Goal: Task Accomplishment & Management: Use online tool/utility

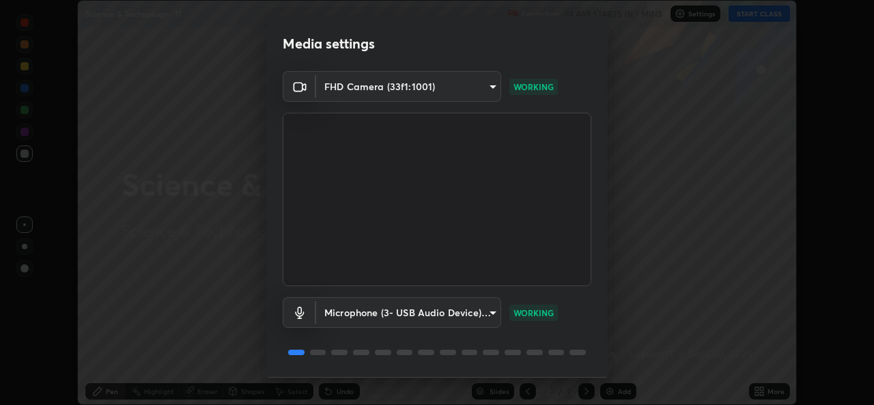
scroll to position [42, 0]
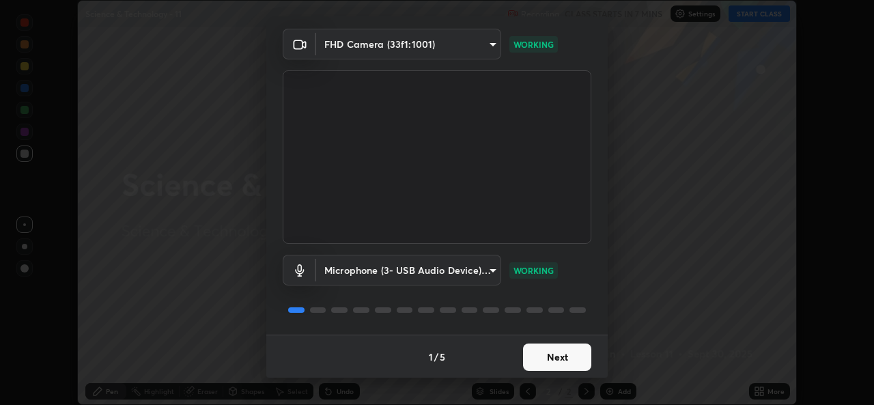
click at [541, 365] on button "Next" at bounding box center [557, 356] width 68 height 27
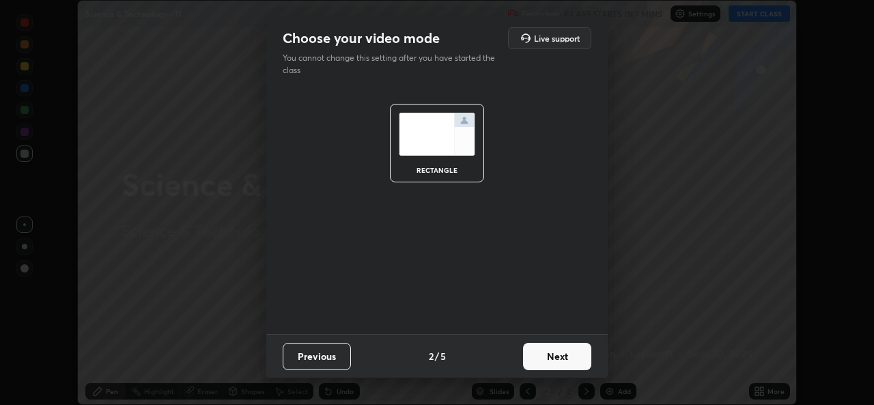
click at [541, 359] on button "Next" at bounding box center [557, 356] width 68 height 27
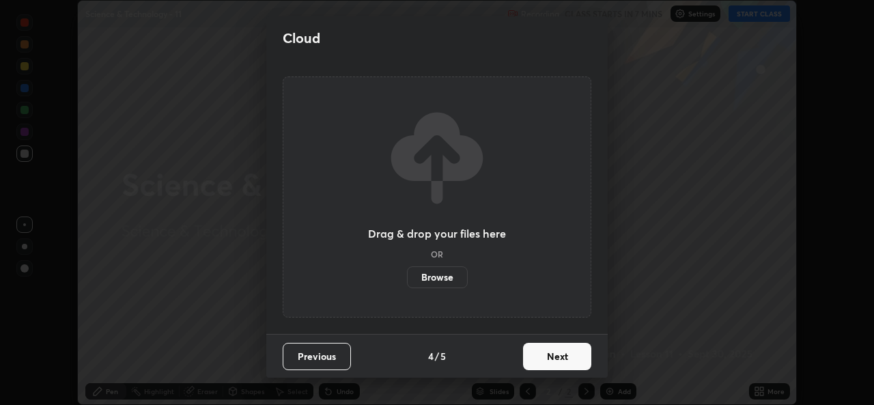
click at [555, 364] on button "Next" at bounding box center [557, 356] width 68 height 27
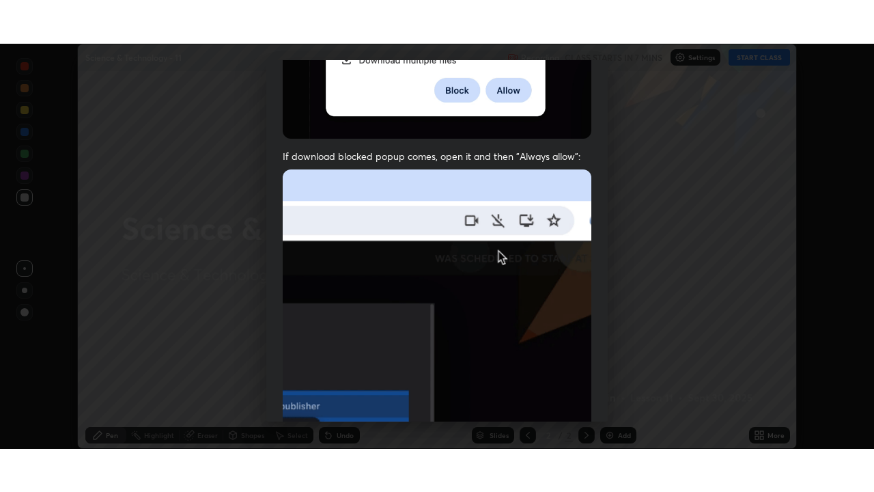
scroll to position [321, 0]
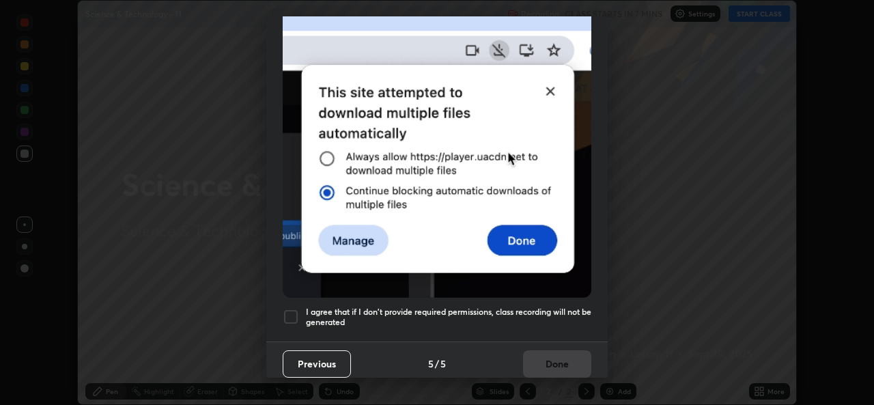
click at [505, 341] on div "Previous 5 / 5 Done" at bounding box center [436, 363] width 341 height 44
click at [535, 331] on div "Allow "Download multiple files" if prompted: If download blocked popup comes, o…" at bounding box center [436, 53] width 341 height 575
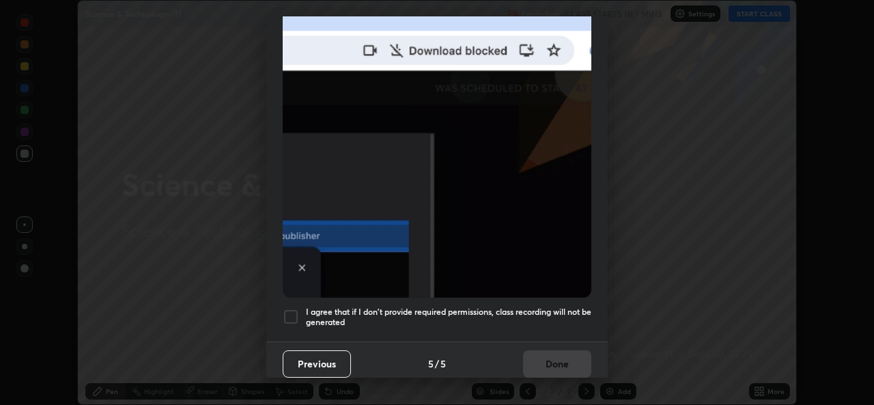
click at [546, 371] on div "Previous 5 / 5 Done" at bounding box center [436, 363] width 341 height 44
click at [534, 313] on h5 "I agree that if I don't provide required permissions, class recording will not …" at bounding box center [448, 317] width 285 height 21
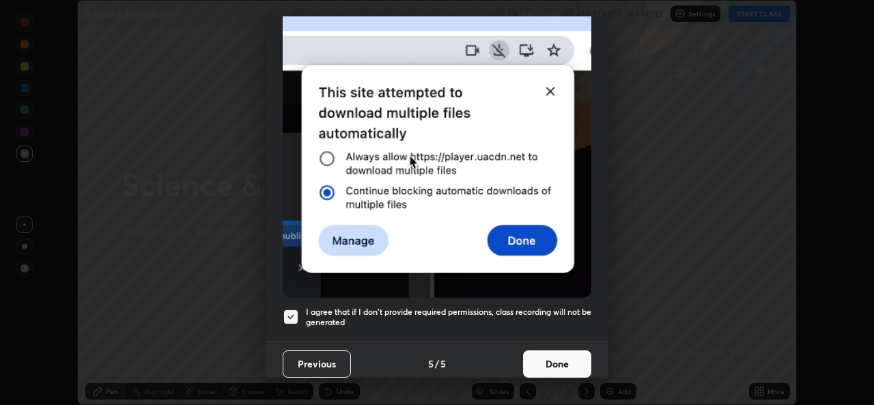
click at [542, 365] on button "Done" at bounding box center [557, 363] width 68 height 27
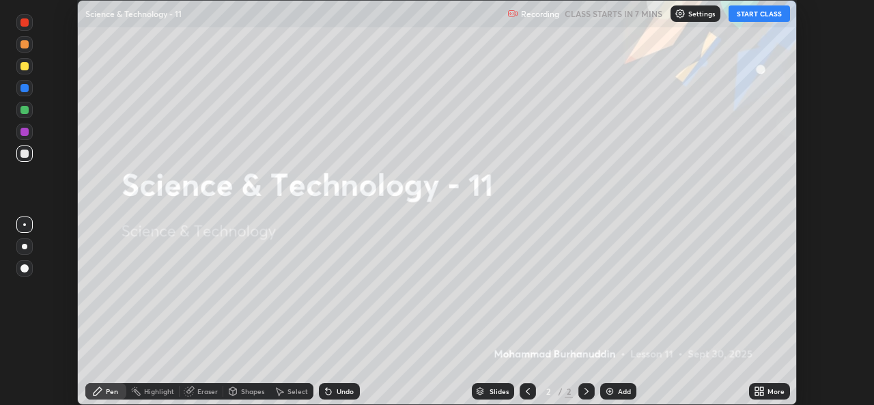
click at [762, 393] on icon at bounding box center [761, 393] width 3 height 3
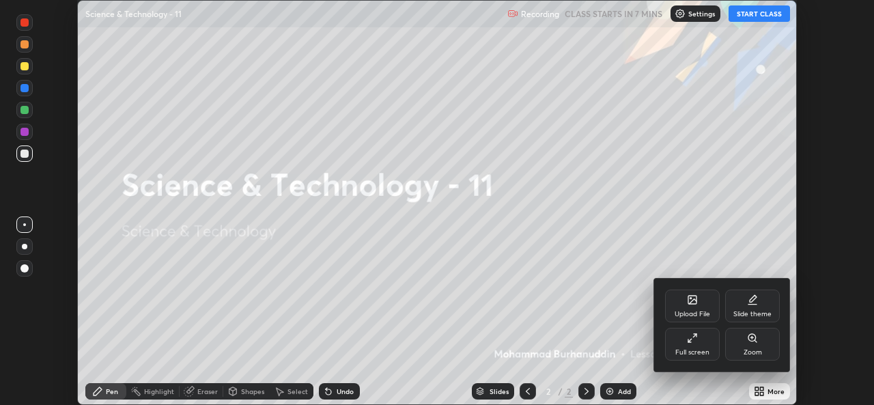
click at [690, 341] on icon at bounding box center [689, 340] width 3 height 3
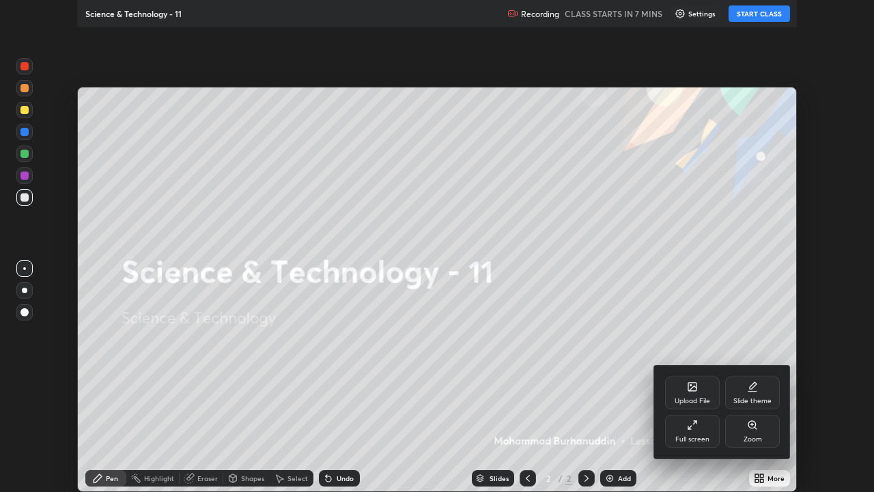
scroll to position [492, 874]
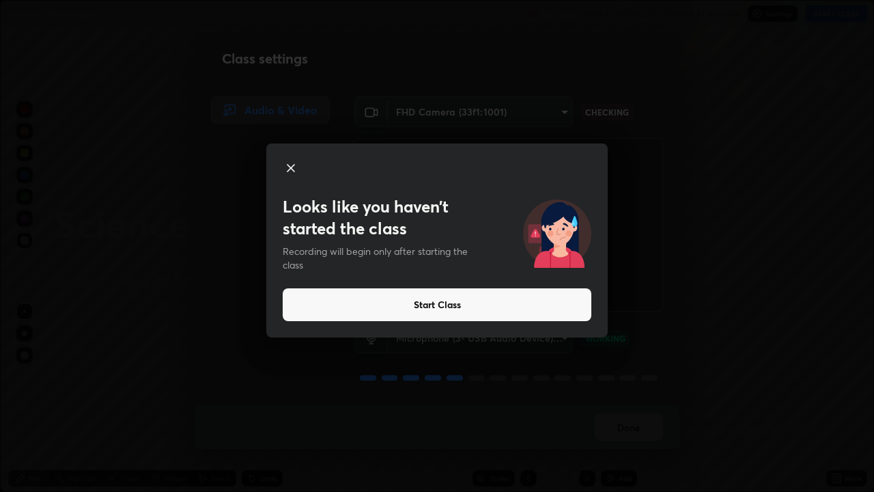
click at [464, 308] on button "Start Class" at bounding box center [437, 304] width 309 height 33
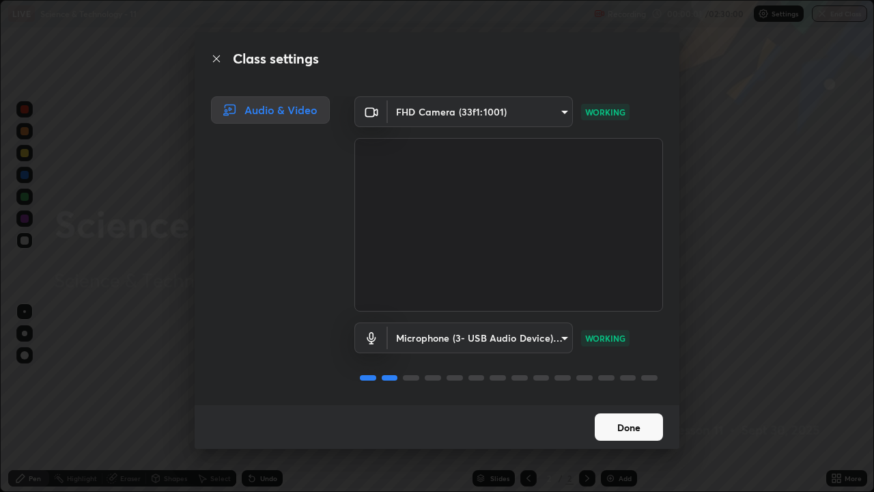
click at [634, 404] on button "Done" at bounding box center [629, 426] width 68 height 27
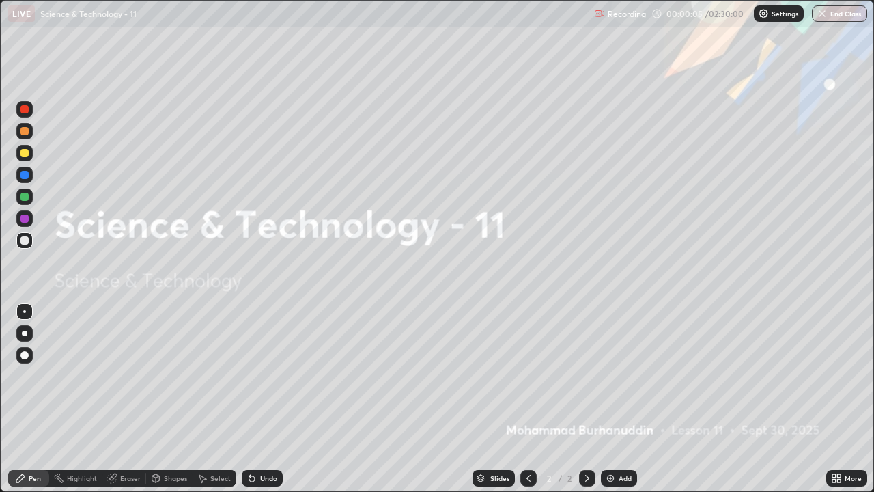
click at [586, 404] on icon at bounding box center [587, 478] width 11 height 11
click at [626, 404] on div "Add" at bounding box center [625, 478] width 13 height 7
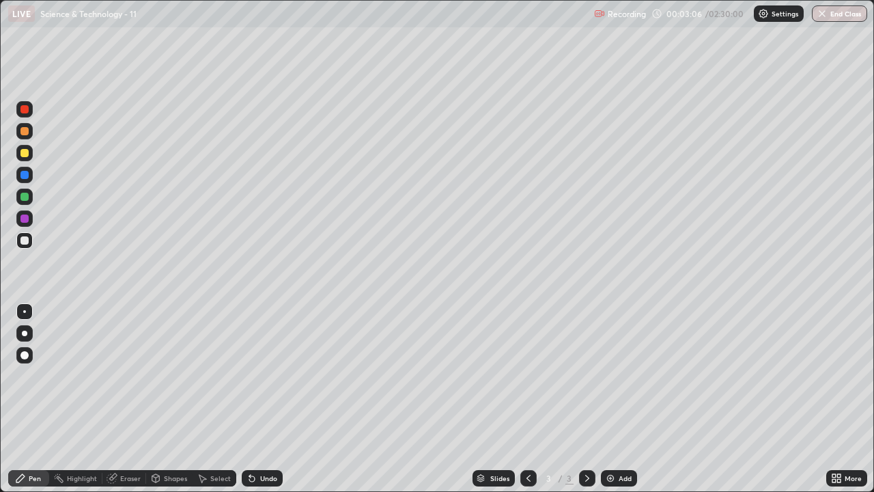
click at [24, 109] on div at bounding box center [24, 109] width 8 height 8
click at [23, 238] on div at bounding box center [24, 240] width 8 height 8
click at [620, 404] on div "Add" at bounding box center [619, 478] width 36 height 16
click at [141, 404] on div "Eraser" at bounding box center [124, 478] width 44 height 16
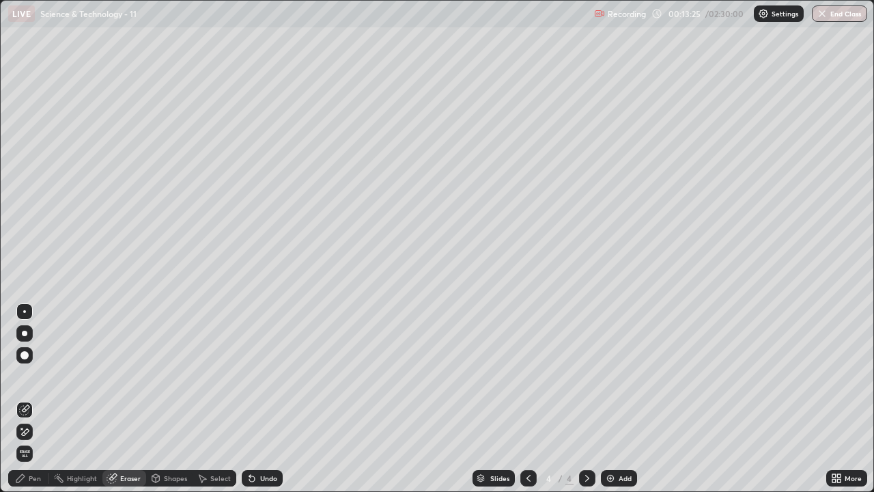
click at [38, 404] on div "Pen" at bounding box center [28, 478] width 41 height 16
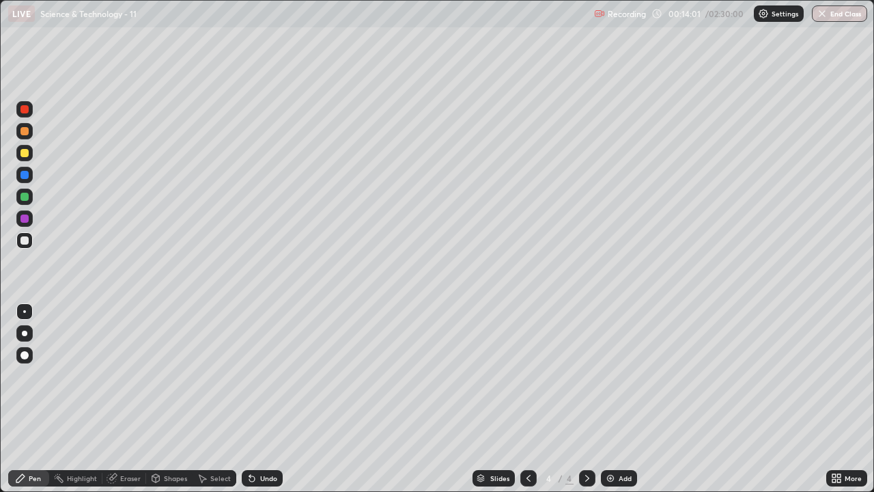
click at [624, 404] on div "Add" at bounding box center [625, 478] width 13 height 7
click at [122, 404] on div "Eraser" at bounding box center [130, 478] width 20 height 7
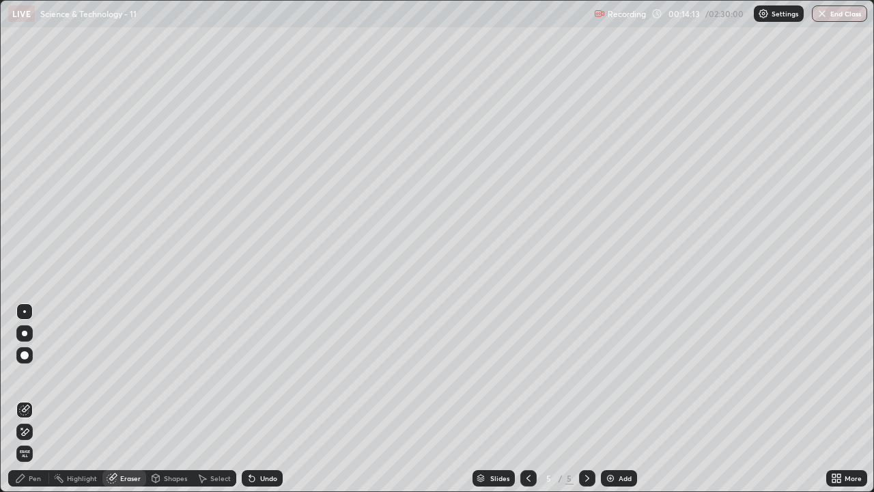
click at [37, 404] on div "Pen" at bounding box center [35, 478] width 12 height 7
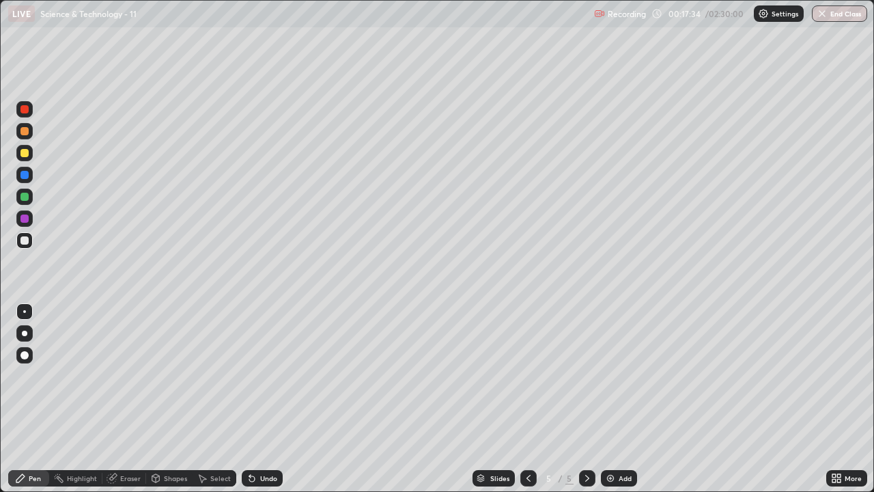
click at [125, 404] on div "Eraser" at bounding box center [130, 478] width 20 height 7
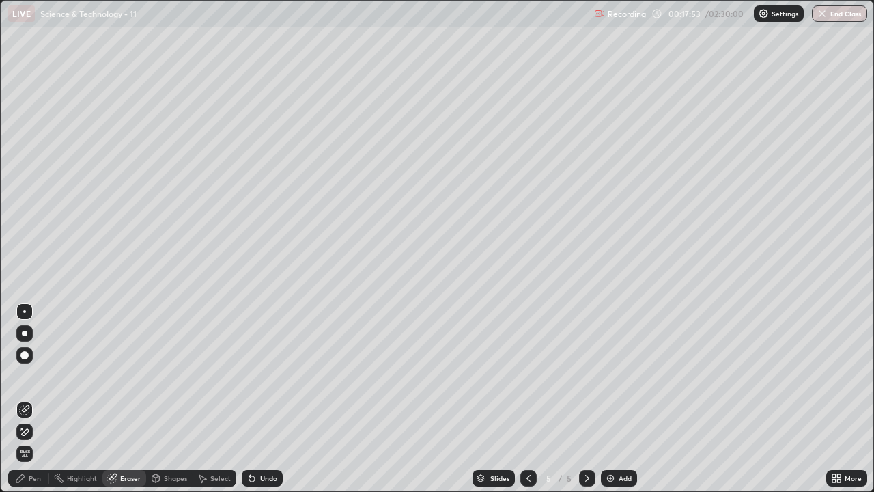
click at [37, 404] on div "Pen" at bounding box center [35, 478] width 12 height 7
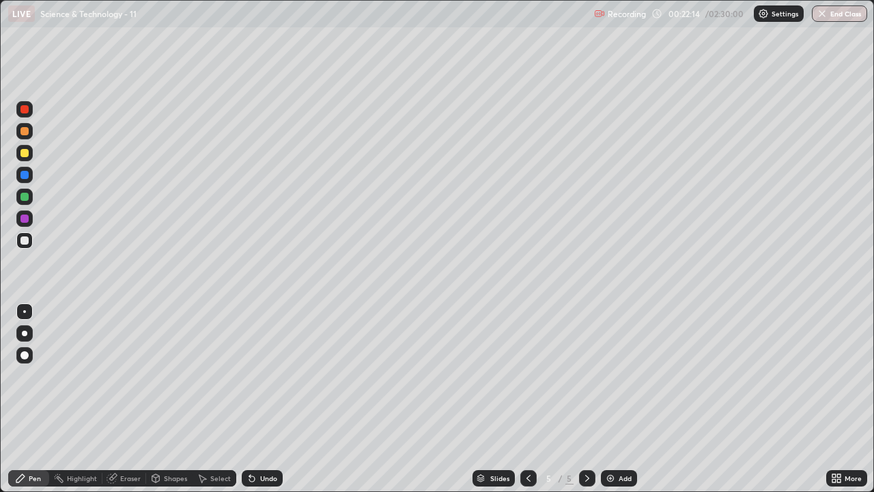
click at [586, 404] on icon at bounding box center [587, 478] width 11 height 11
click at [527, 404] on icon at bounding box center [528, 478] width 11 height 11
click at [585, 404] on icon at bounding box center [587, 478] width 4 height 7
click at [584, 404] on icon at bounding box center [587, 478] width 11 height 11
click at [623, 404] on div "Add" at bounding box center [625, 478] width 13 height 7
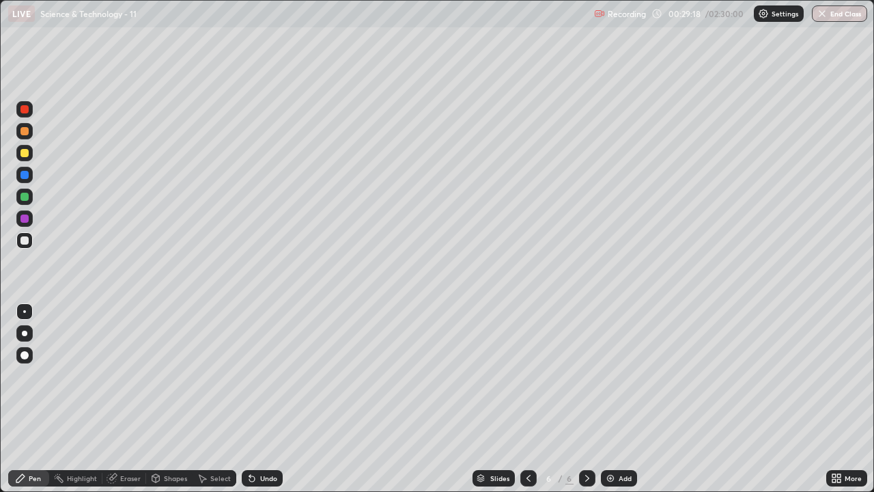
click at [123, 404] on div "Eraser" at bounding box center [124, 478] width 44 height 16
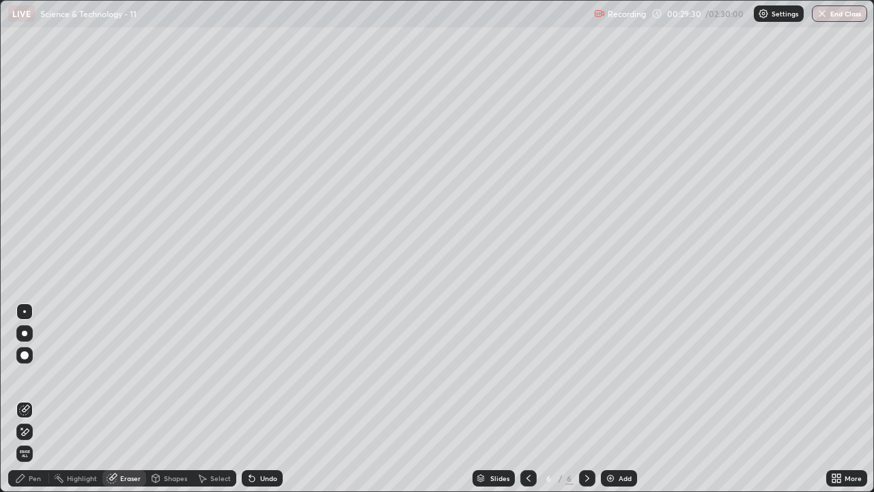
click at [37, 404] on div "Pen" at bounding box center [35, 478] width 12 height 7
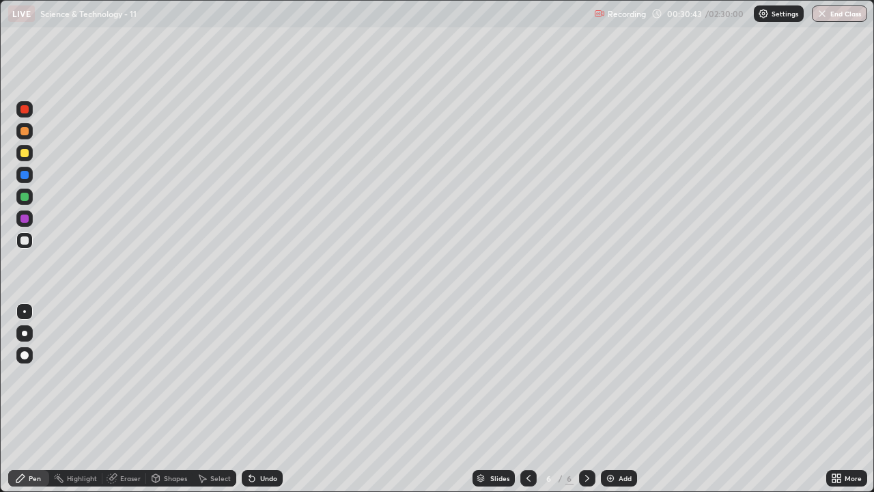
click at [269, 404] on div "Undo" at bounding box center [268, 478] width 17 height 7
click at [130, 404] on div "Eraser" at bounding box center [130, 478] width 20 height 7
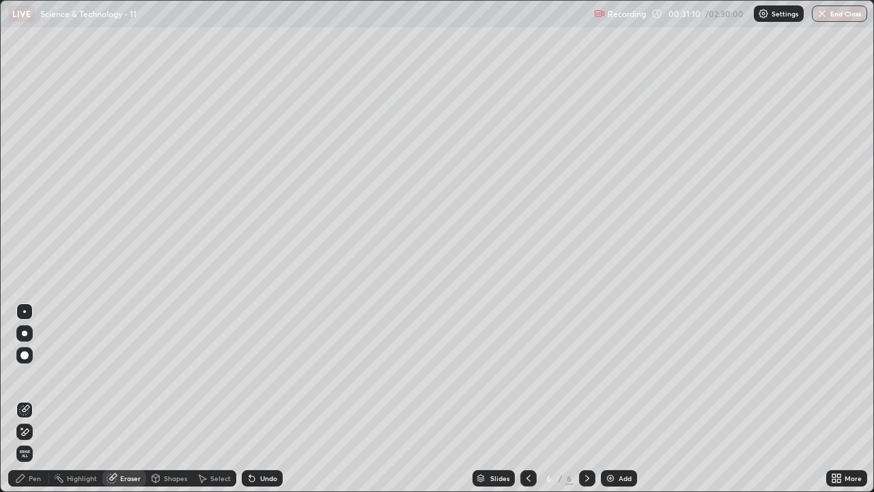
click at [26, 404] on div "Pen" at bounding box center [28, 478] width 41 height 16
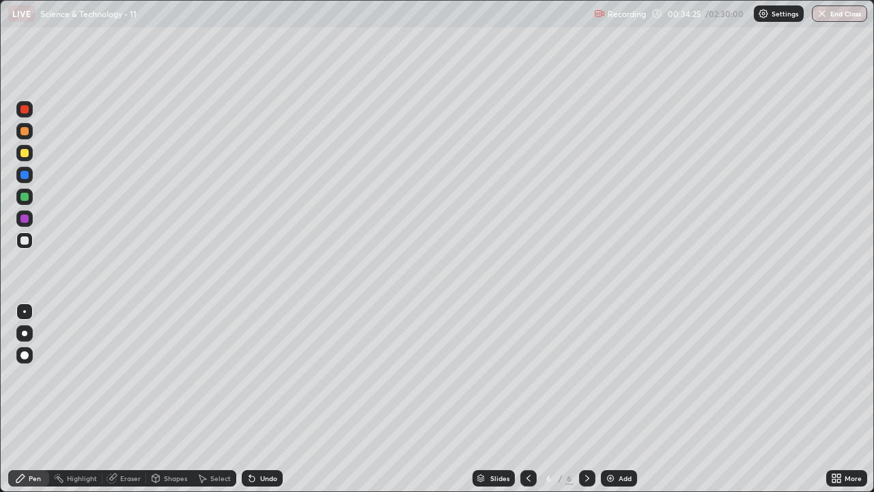
click at [118, 404] on div "Eraser" at bounding box center [124, 478] width 44 height 16
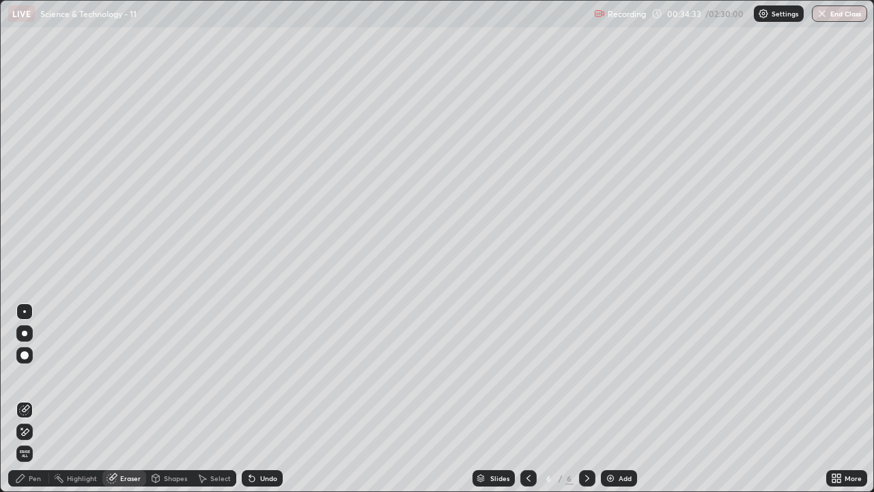
click at [40, 404] on div "Pen" at bounding box center [35, 478] width 12 height 7
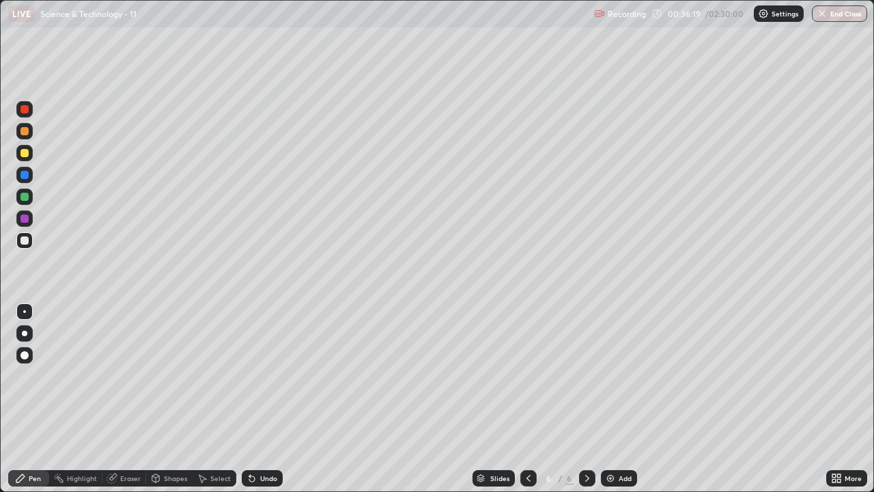
click at [130, 404] on div "Eraser" at bounding box center [130, 478] width 20 height 7
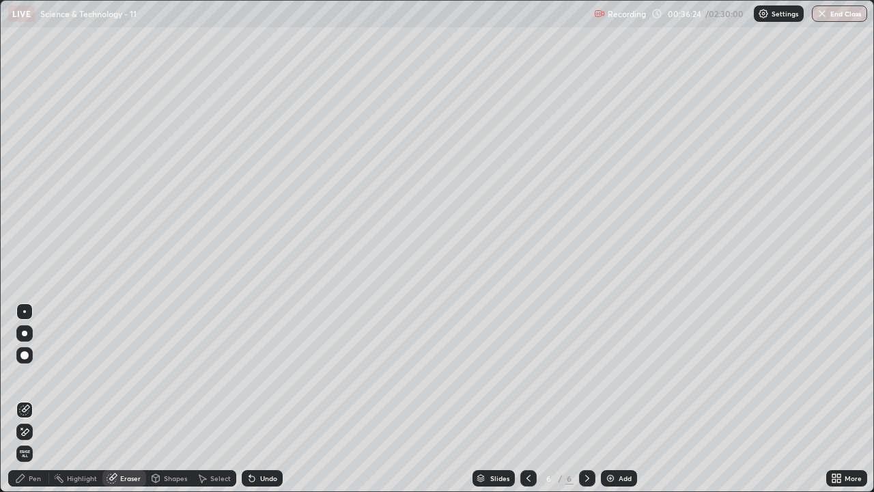
click at [38, 404] on div "Pen" at bounding box center [35, 478] width 12 height 7
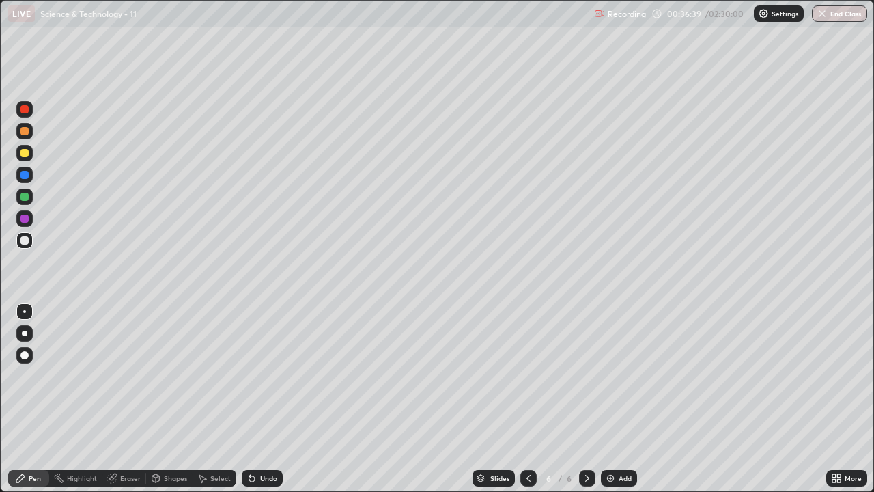
click at [270, 404] on div "Undo" at bounding box center [268, 478] width 17 height 7
click at [585, 404] on icon at bounding box center [587, 478] width 11 height 11
click at [626, 404] on div "Add" at bounding box center [625, 478] width 13 height 7
click at [131, 404] on div "Eraser" at bounding box center [130, 478] width 20 height 7
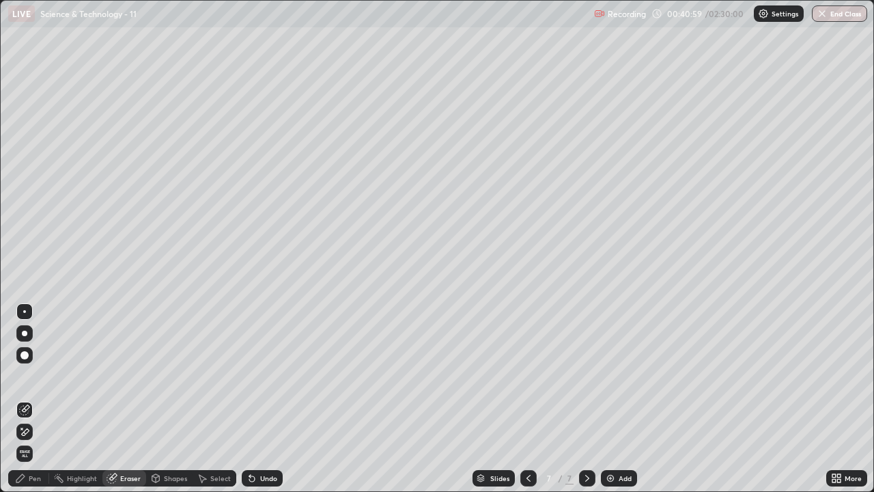
click at [31, 404] on div "Pen" at bounding box center [35, 478] width 12 height 7
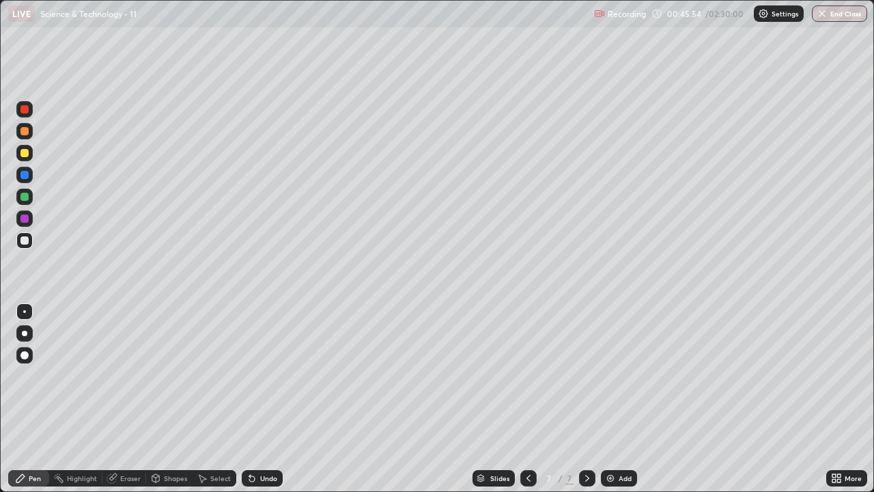
click at [262, 404] on div "Undo" at bounding box center [268, 478] width 17 height 7
click at [624, 404] on div "Add" at bounding box center [625, 478] width 13 height 7
click at [130, 404] on div "Eraser" at bounding box center [130, 478] width 20 height 7
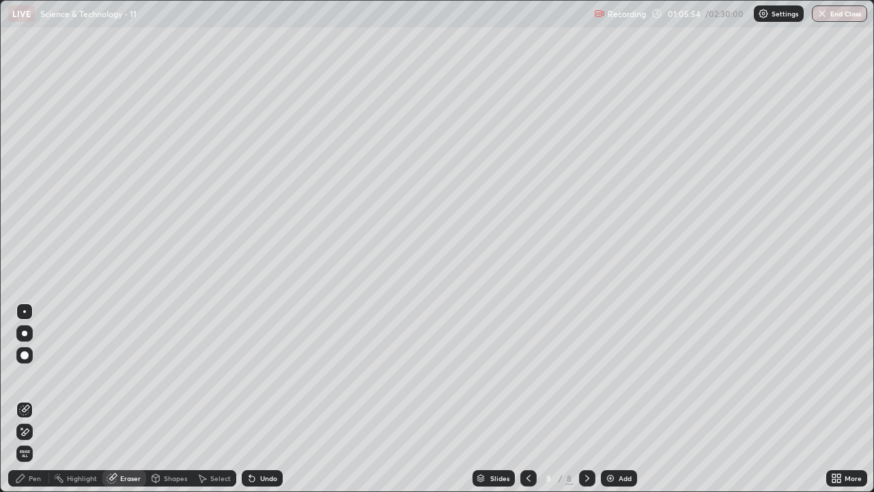
click at [37, 404] on div "Pen" at bounding box center [35, 478] width 12 height 7
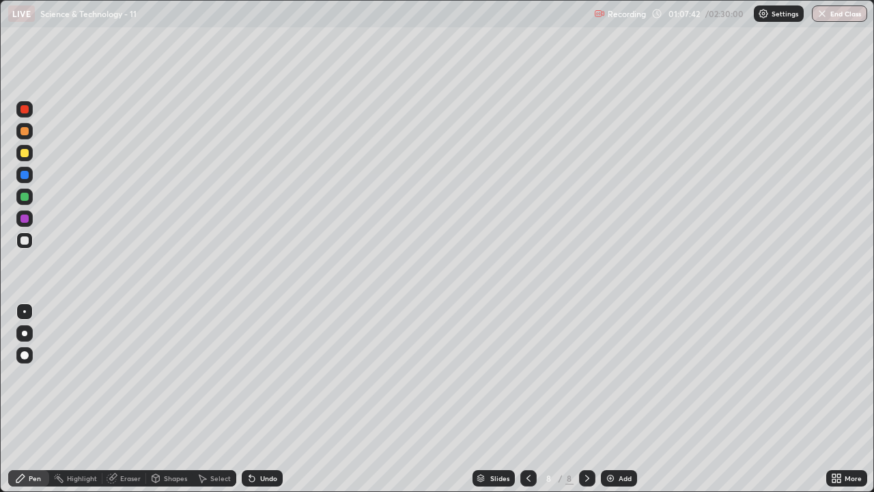
click at [582, 404] on div at bounding box center [587, 478] width 16 height 16
click at [621, 404] on div "Add" at bounding box center [625, 478] width 13 height 7
click at [527, 404] on icon at bounding box center [528, 478] width 11 height 11
click at [582, 404] on icon at bounding box center [587, 478] width 11 height 11
click at [526, 404] on icon at bounding box center [528, 478] width 11 height 11
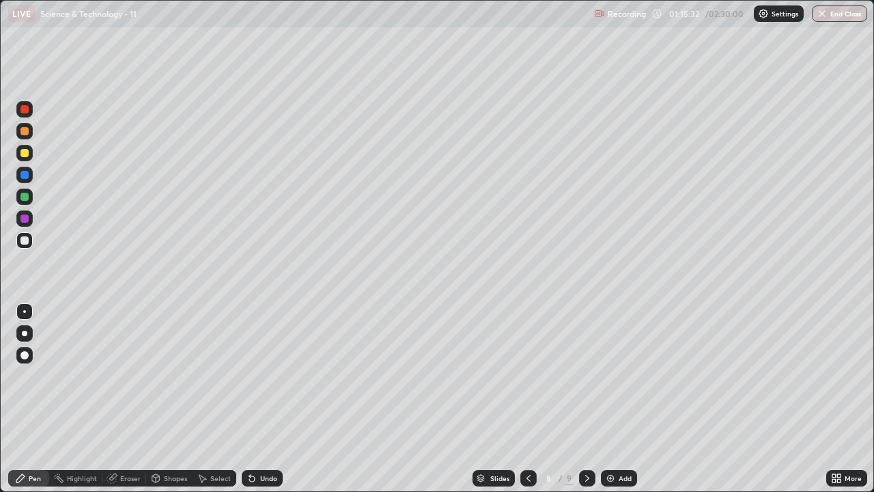
click at [586, 404] on icon at bounding box center [587, 478] width 11 height 11
click at [130, 404] on div "Eraser" at bounding box center [130, 478] width 20 height 7
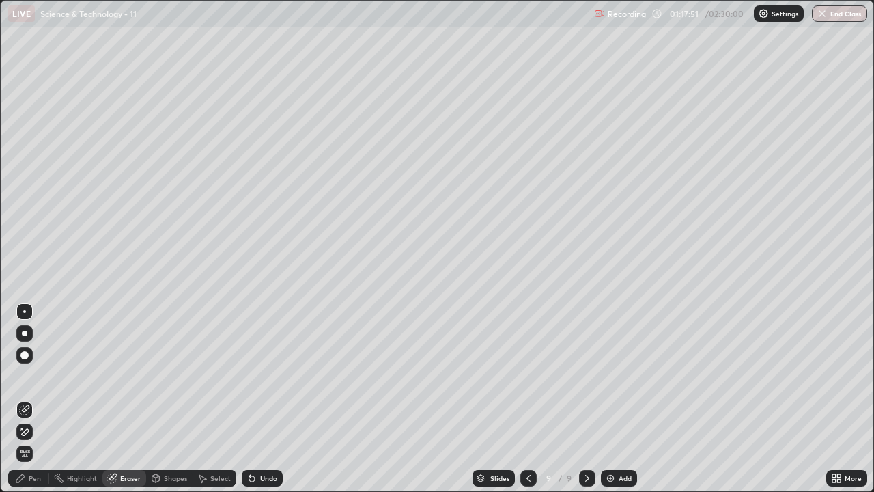
click at [41, 404] on div "Pen" at bounding box center [28, 478] width 41 height 16
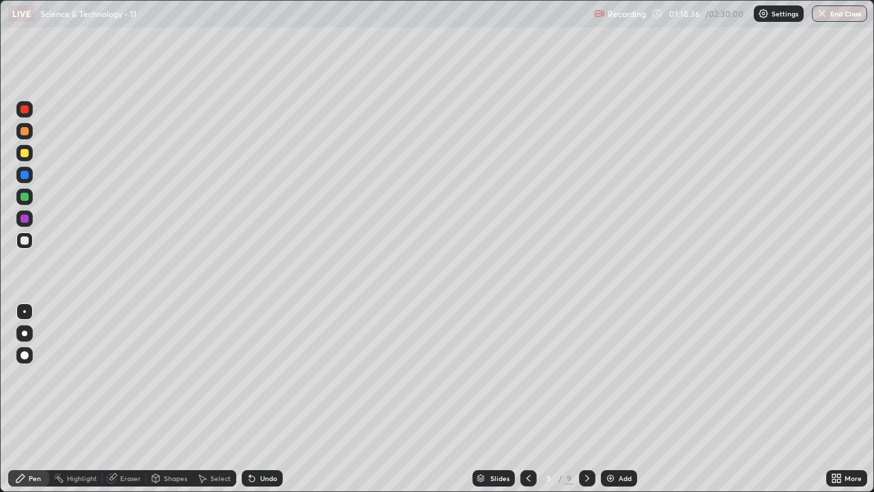
click at [135, 404] on div "Eraser" at bounding box center [130, 478] width 20 height 7
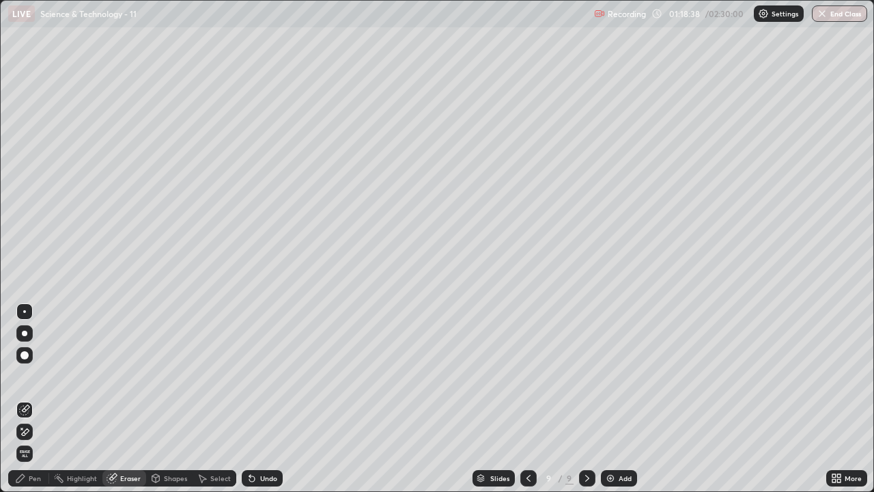
click at [34, 404] on div "Pen" at bounding box center [35, 478] width 12 height 7
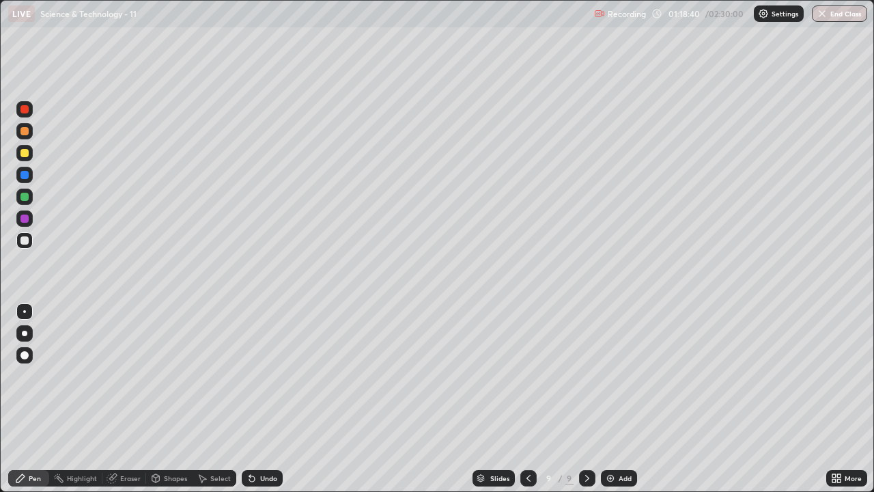
click at [176, 404] on div "Shapes" at bounding box center [175, 478] width 23 height 7
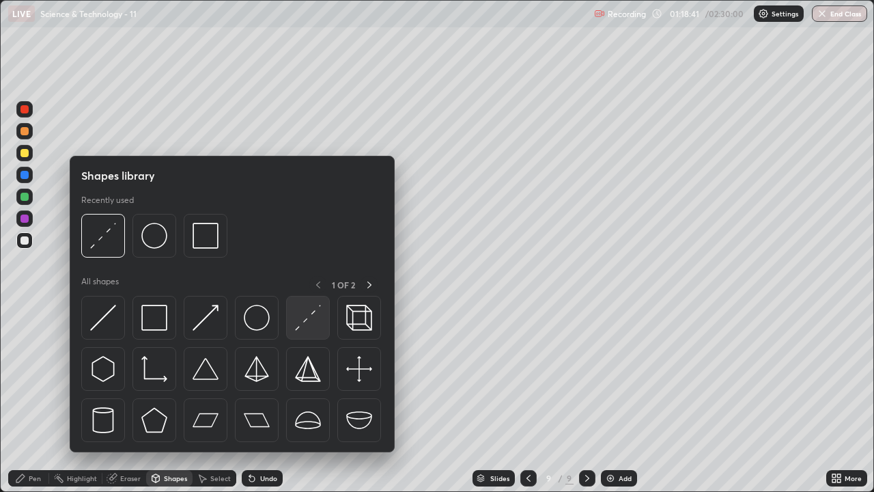
click at [304, 321] on img at bounding box center [308, 318] width 26 height 26
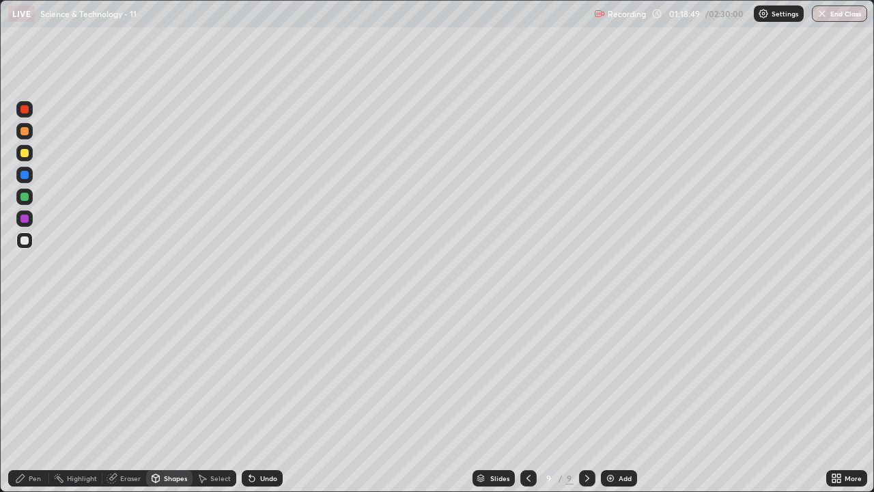
click at [37, 404] on div "Pen" at bounding box center [35, 478] width 12 height 7
click at [174, 404] on div "Shapes" at bounding box center [175, 478] width 23 height 7
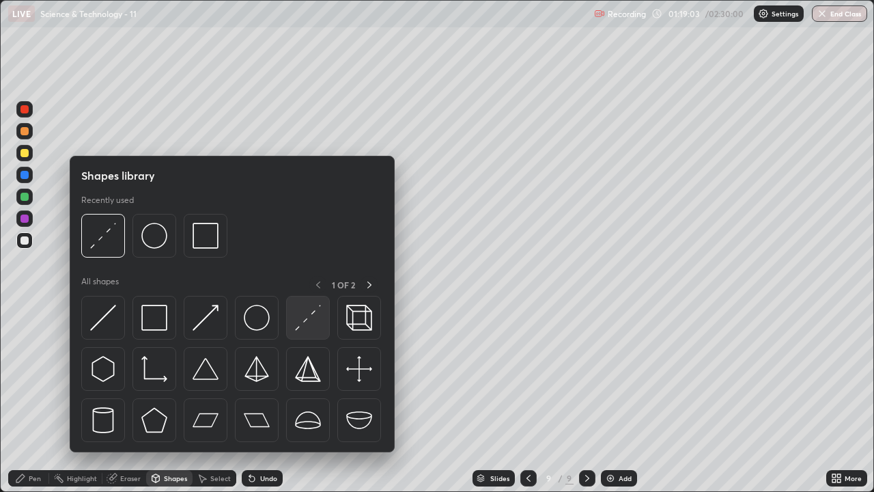
click at [312, 321] on img at bounding box center [308, 318] width 26 height 26
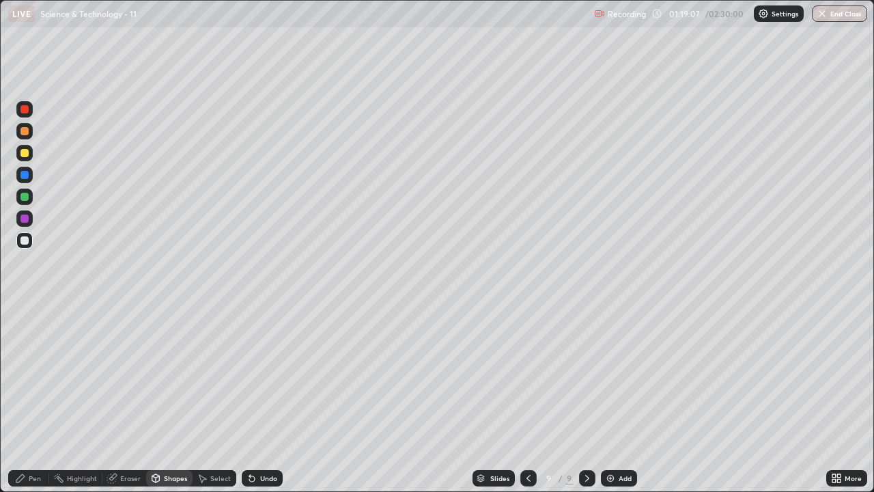
click at [36, 404] on div "Pen" at bounding box center [35, 478] width 12 height 7
click at [132, 404] on div "Eraser" at bounding box center [124, 478] width 44 height 16
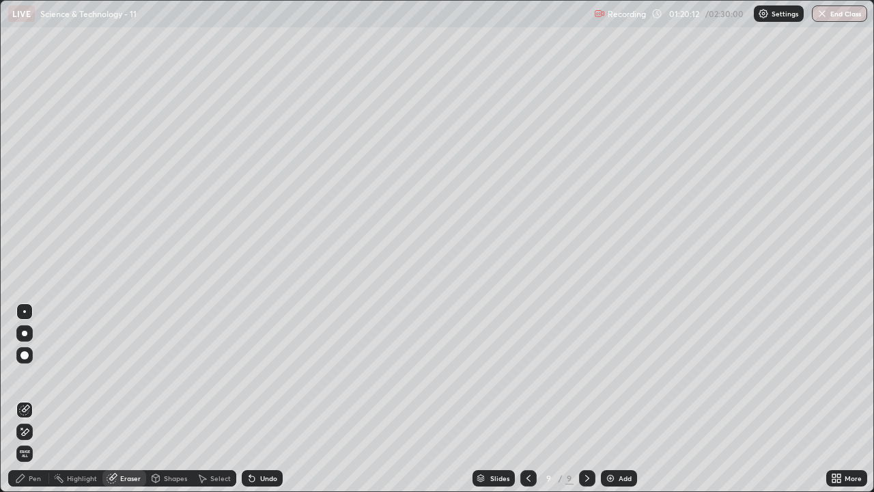
click at [627, 404] on div "Add" at bounding box center [625, 478] width 13 height 7
click at [35, 404] on div "Pen" at bounding box center [35, 478] width 12 height 7
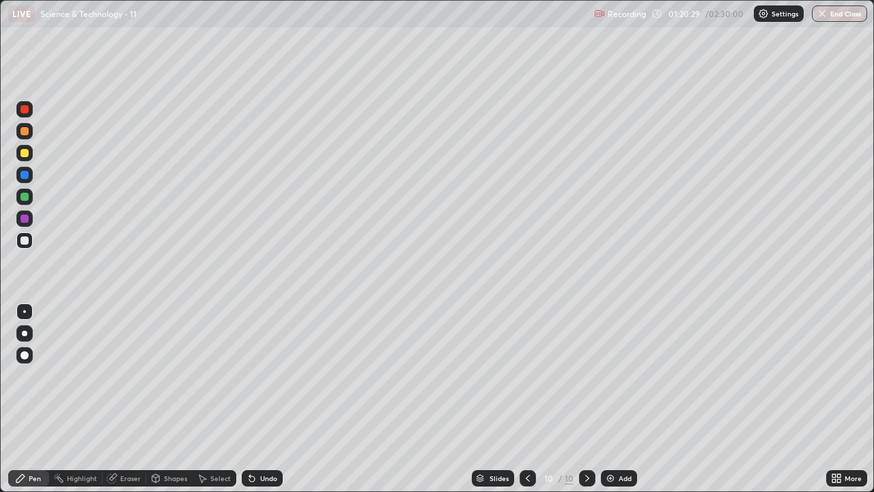
click at [134, 404] on div "Eraser" at bounding box center [130, 478] width 20 height 7
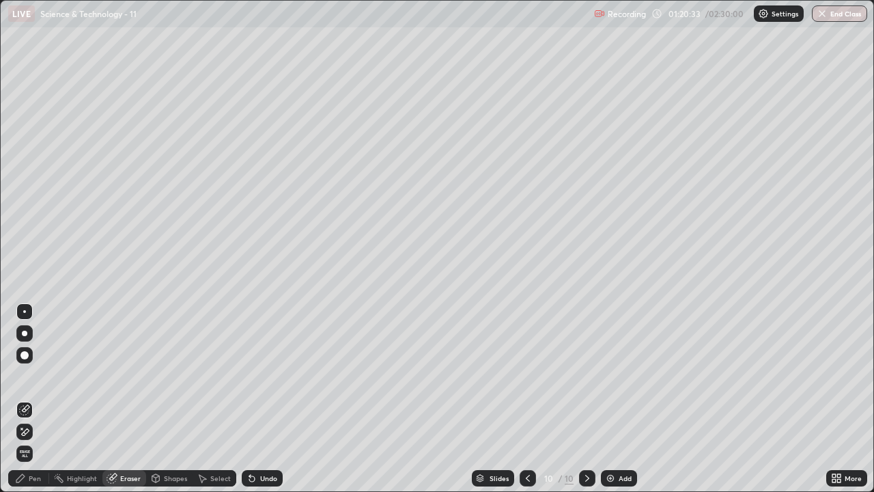
click at [266, 404] on div "Undo" at bounding box center [268, 478] width 17 height 7
click at [173, 404] on div "Shapes" at bounding box center [175, 478] width 23 height 7
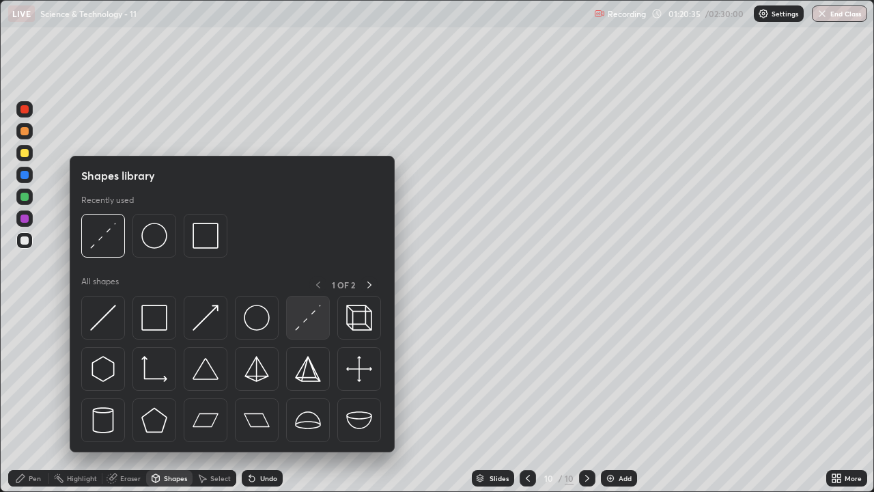
click at [305, 322] on img at bounding box center [308, 318] width 26 height 26
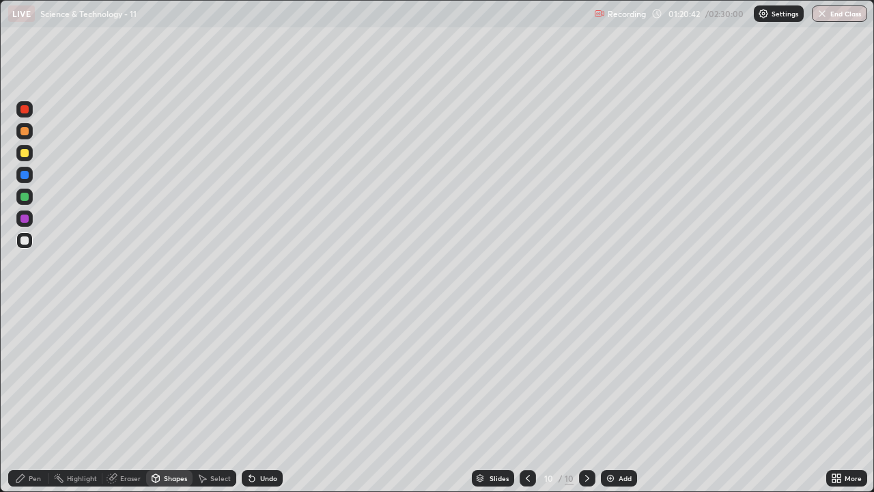
click at [29, 404] on div "Pen" at bounding box center [35, 478] width 12 height 7
click at [174, 404] on div "Shapes" at bounding box center [175, 478] width 23 height 7
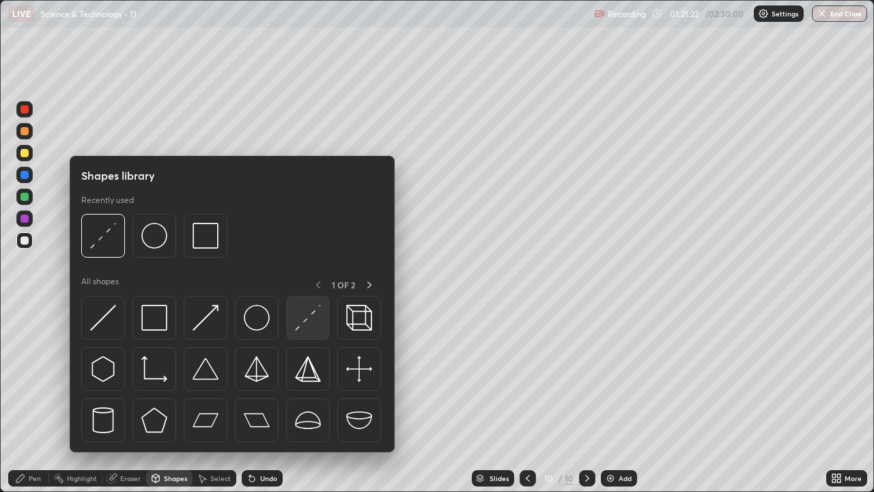
click at [299, 314] on img at bounding box center [308, 318] width 26 height 26
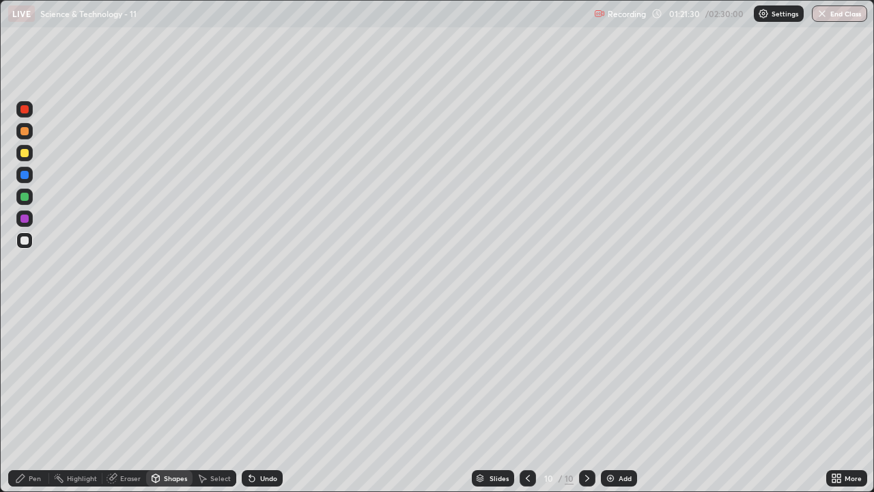
click at [33, 404] on div "Pen" at bounding box center [28, 478] width 41 height 16
click at [131, 404] on div "Eraser" at bounding box center [130, 478] width 20 height 7
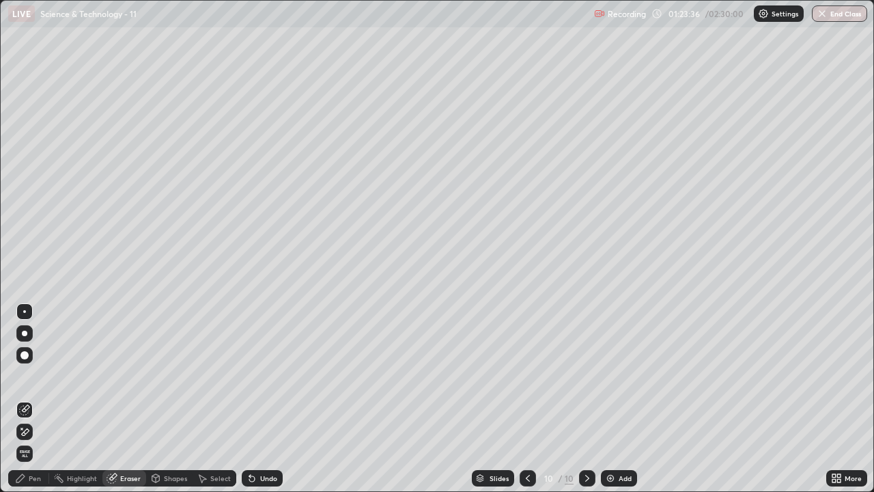
click at [177, 404] on div "Shapes" at bounding box center [175, 478] width 23 height 7
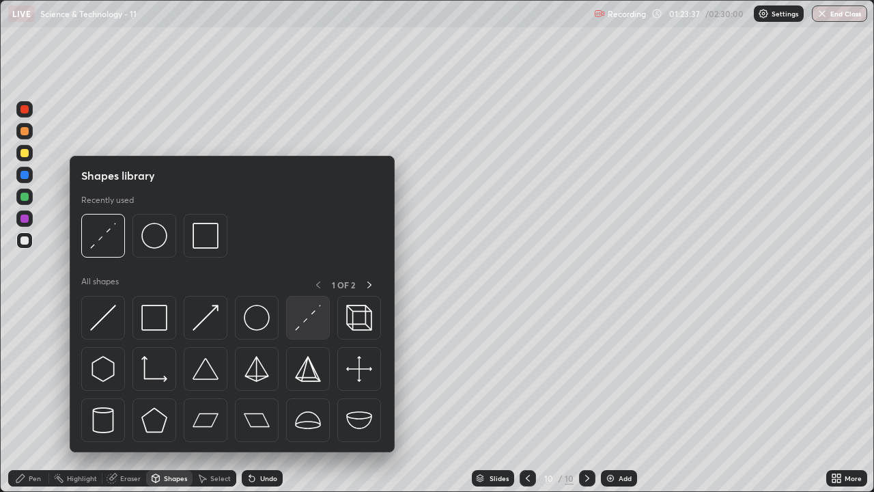
click at [311, 316] on img at bounding box center [308, 318] width 26 height 26
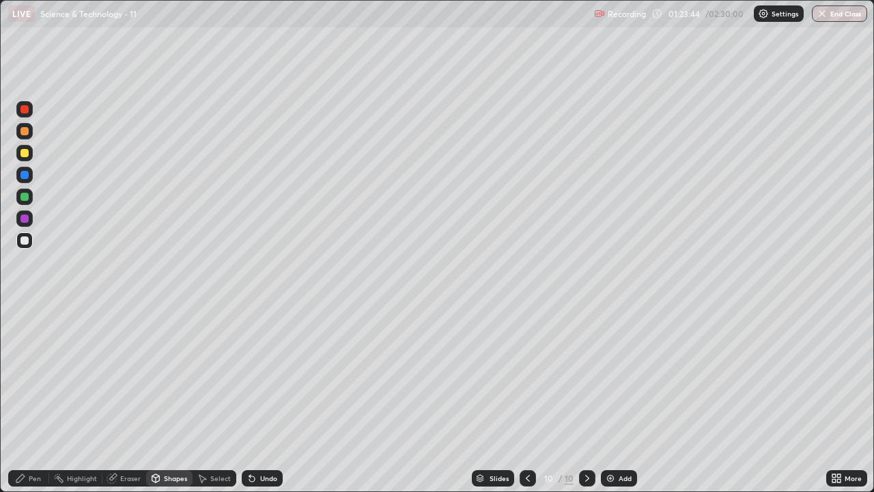
click at [34, 404] on div "Pen" at bounding box center [35, 478] width 12 height 7
click at [619, 404] on div "Add" at bounding box center [625, 478] width 13 height 7
click at [261, 404] on div "Undo" at bounding box center [268, 478] width 17 height 7
click at [526, 404] on icon at bounding box center [528, 478] width 11 height 11
click at [586, 404] on icon at bounding box center [587, 478] width 11 height 11
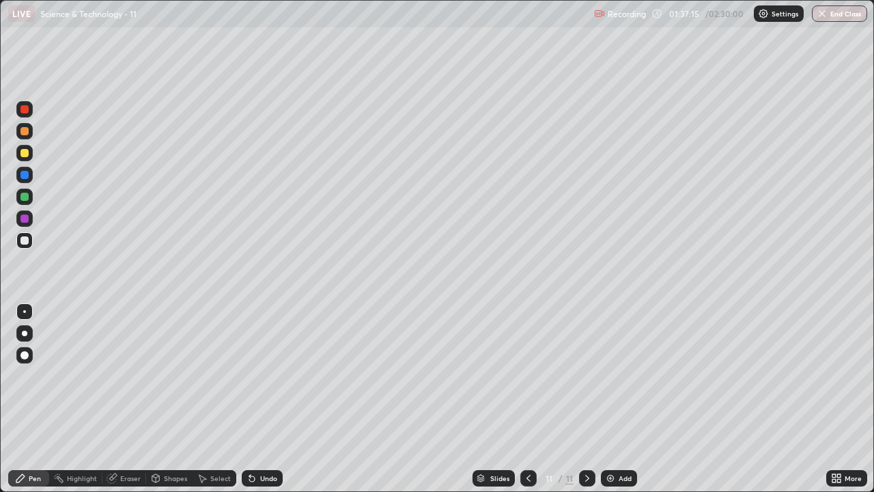
click at [263, 404] on div "Undo" at bounding box center [262, 478] width 41 height 16
click at [264, 404] on div "Undo" at bounding box center [268, 478] width 17 height 7
click at [624, 404] on div "Add" at bounding box center [625, 478] width 13 height 7
click at [615, 404] on div "Add" at bounding box center [619, 478] width 36 height 16
click at [275, 404] on div "Undo" at bounding box center [262, 478] width 41 height 16
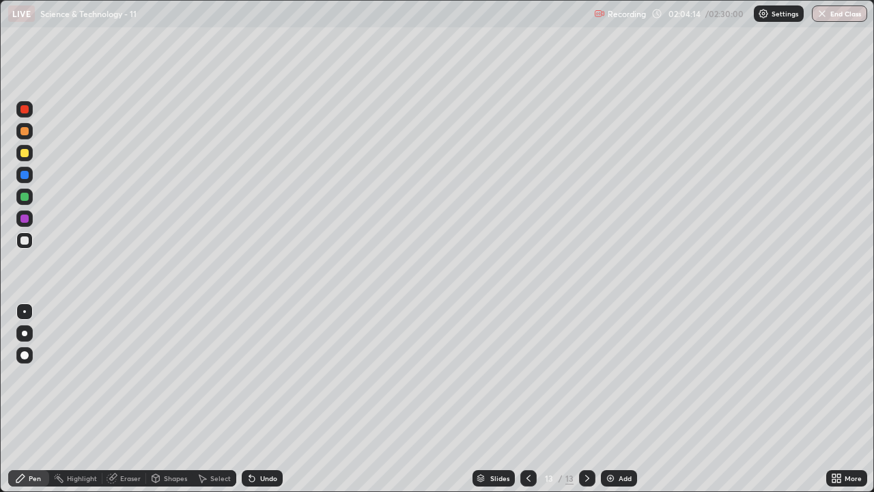
click at [128, 404] on div "Eraser" at bounding box center [130, 478] width 20 height 7
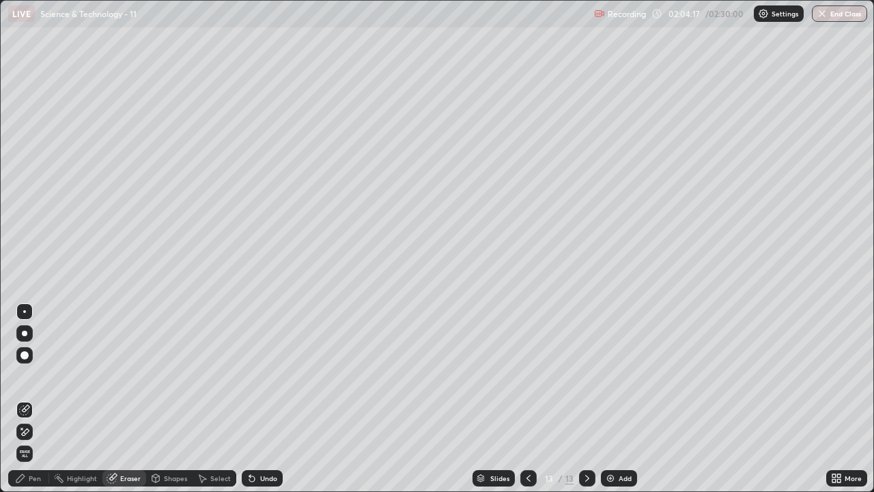
click at [40, 404] on div "Pen" at bounding box center [28, 478] width 41 height 16
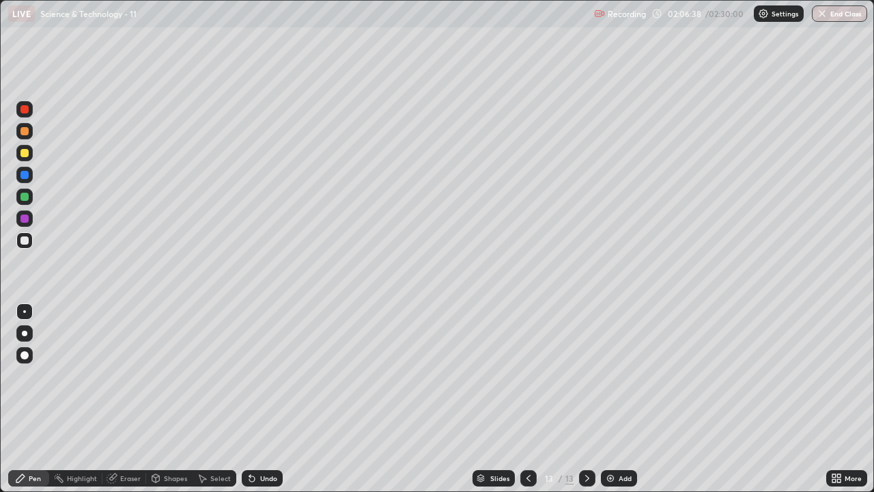
click at [269, 404] on div "Undo" at bounding box center [268, 478] width 17 height 7
click at [272, 404] on div "Undo" at bounding box center [268, 478] width 17 height 7
click at [269, 404] on div "Undo" at bounding box center [268, 478] width 17 height 7
click at [270, 404] on div "Undo" at bounding box center [262, 478] width 41 height 16
click at [128, 404] on div "Eraser" at bounding box center [124, 478] width 44 height 16
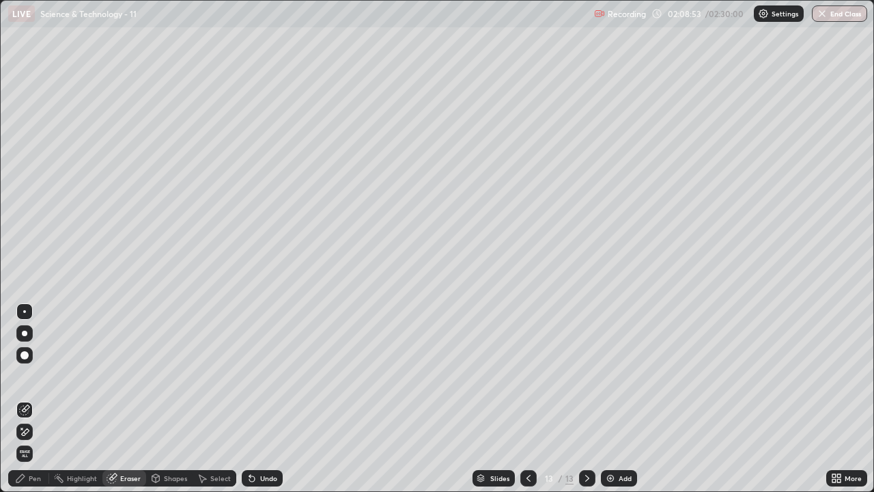
click at [39, 404] on div "Pen" at bounding box center [35, 478] width 12 height 7
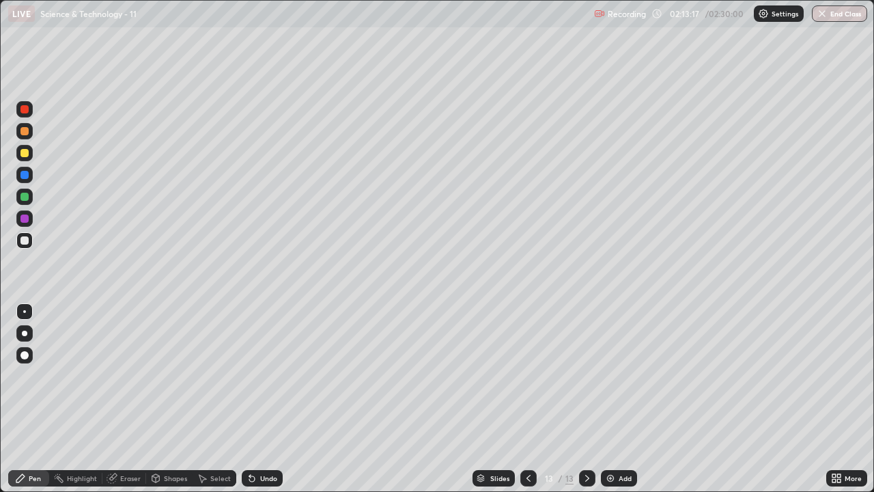
click at [621, 404] on div "Add" at bounding box center [625, 478] width 13 height 7
click at [273, 404] on div "Undo" at bounding box center [268, 478] width 17 height 7
click at [686, 16] on div "02:26:08" at bounding box center [685, 14] width 38 height 8
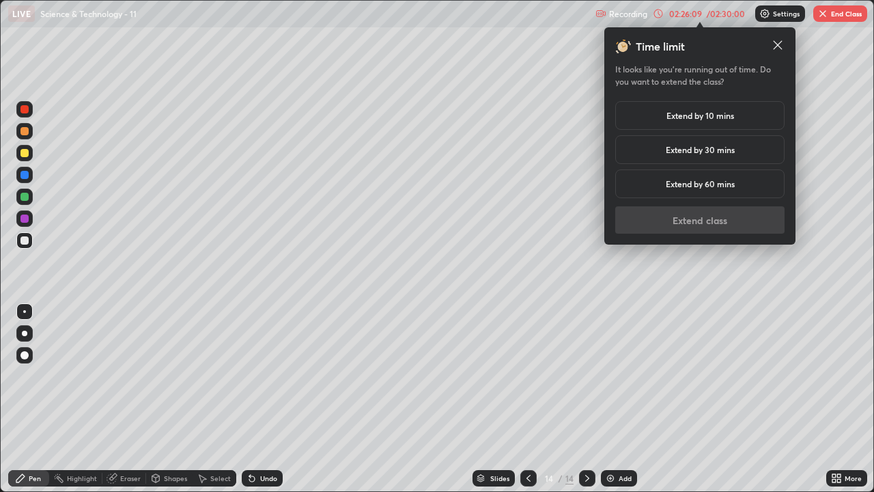
click at [704, 117] on h5 "Extend by 10 mins" at bounding box center [700, 115] width 68 height 12
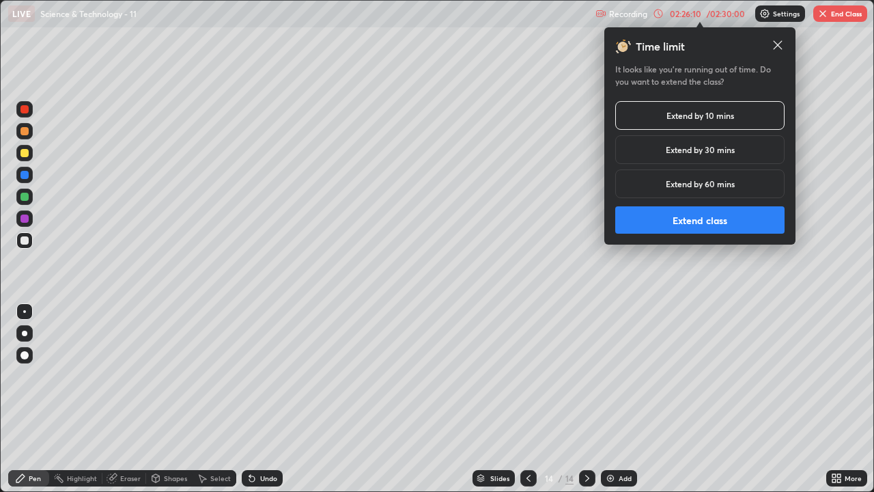
click at [689, 219] on button "Extend class" at bounding box center [699, 219] width 169 height 27
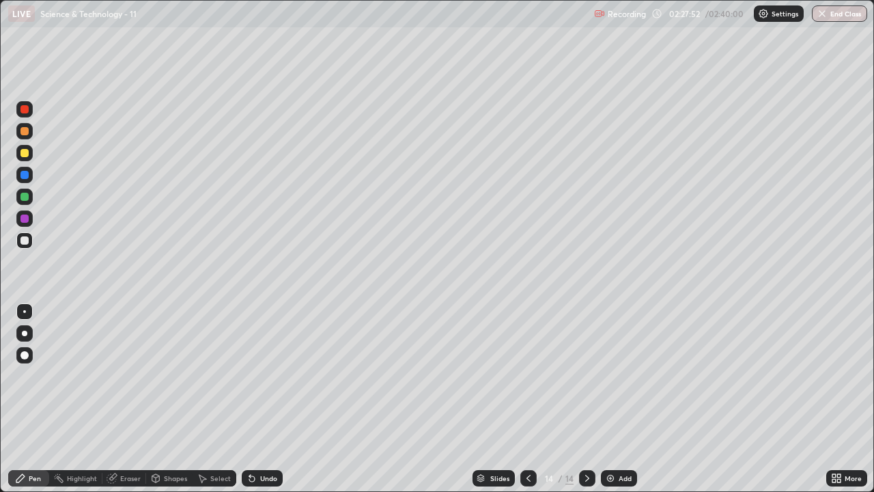
click at [849, 18] on button "End Class" at bounding box center [839, 13] width 55 height 16
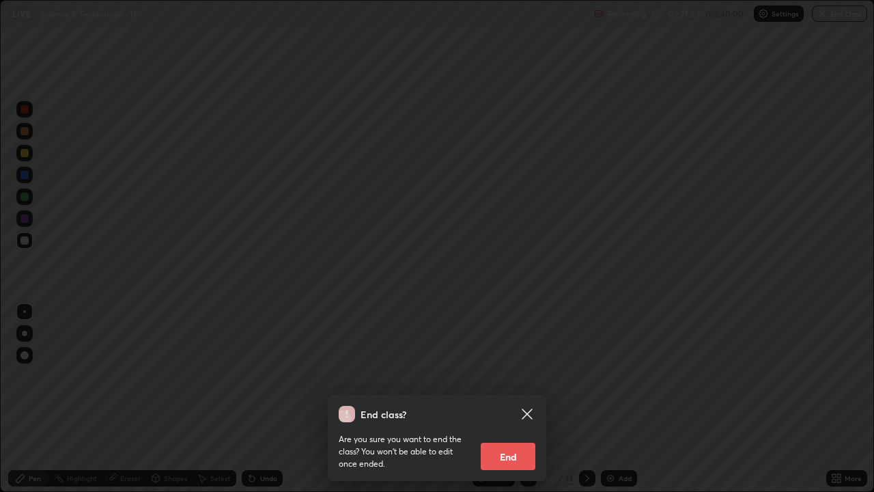
click at [509, 404] on button "End" at bounding box center [508, 455] width 55 height 27
